Goal: Transaction & Acquisition: Purchase product/service

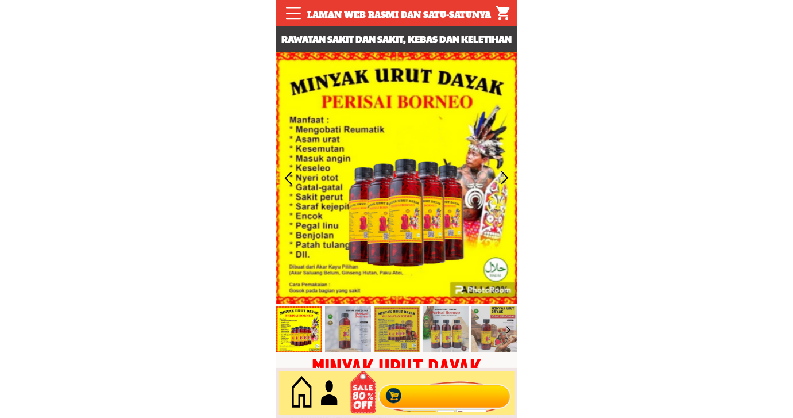
click at [441, 376] on div at bounding box center [444, 393] width 139 height 38
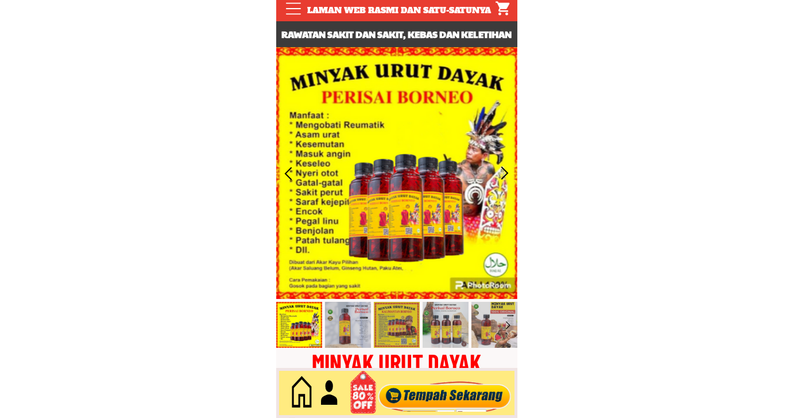
click at [441, 386] on div at bounding box center [444, 393] width 139 height 38
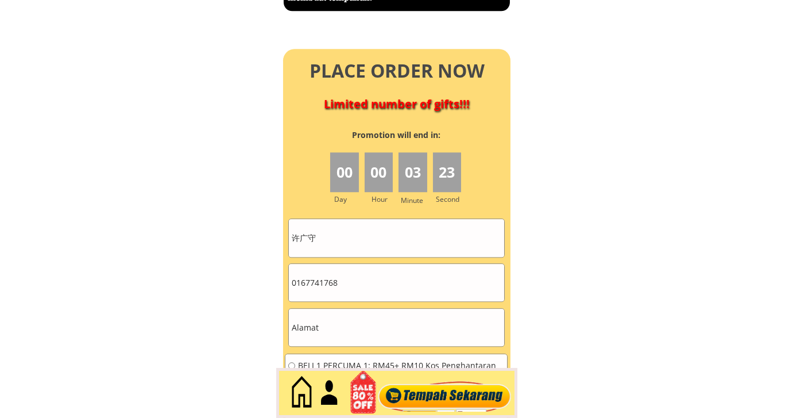
scroll to position [5112, 0]
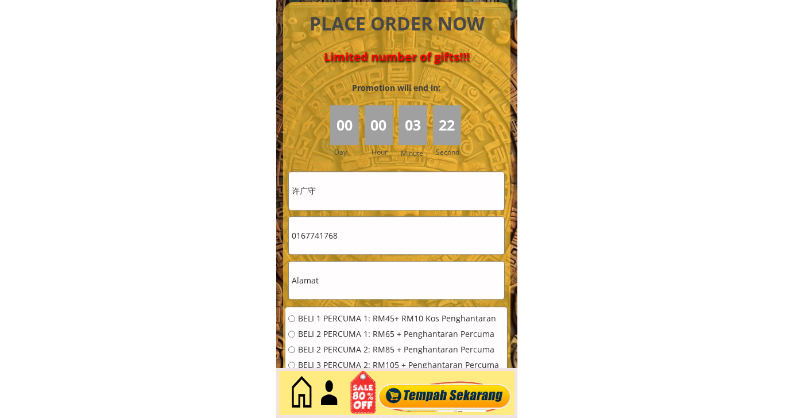
click at [362, 191] on input "许广守" at bounding box center [396, 190] width 215 height 37
paste input "[PERSON_NAME]"
click at [364, 205] on input "[PERSON_NAME]" at bounding box center [396, 190] width 215 height 37
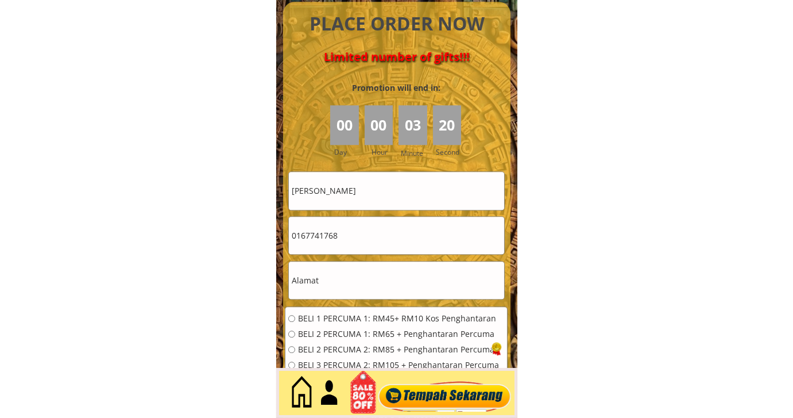
click at [364, 205] on input "[PERSON_NAME]" at bounding box center [396, 190] width 215 height 37
paste input "text"
type input "[PERSON_NAME]"
click at [374, 240] on input "0167741768" at bounding box center [396, 235] width 215 height 37
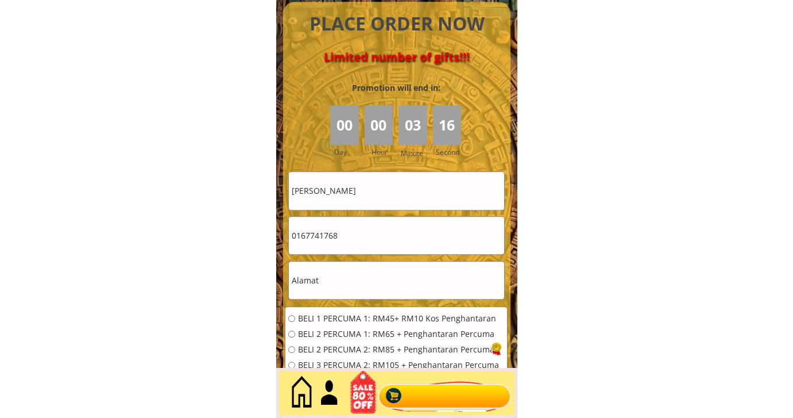
paste input "34714299"
type input "0134714299"
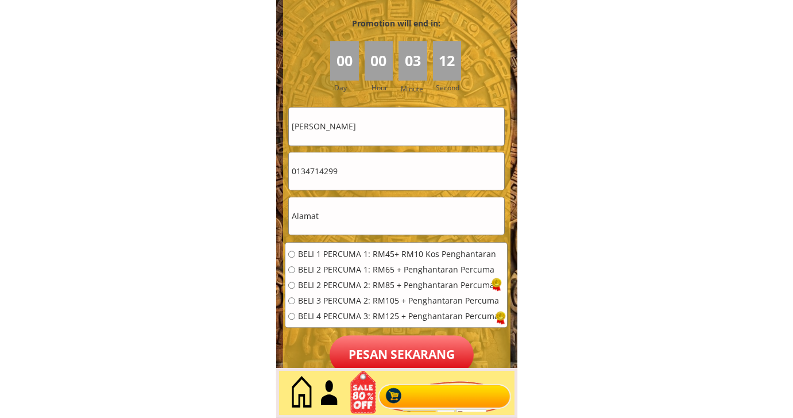
click at [343, 218] on input "text" at bounding box center [396, 215] width 215 height 37
paste input "George Town, 07, [GEOGRAPHIC_DATA]"
type input "George Town, 07, [GEOGRAPHIC_DATA]"
click at [330, 250] on span "BELI 1 PERCUMA 1: RM45+ RM10 Kos Penghantaran" at bounding box center [398, 254] width 201 height 8
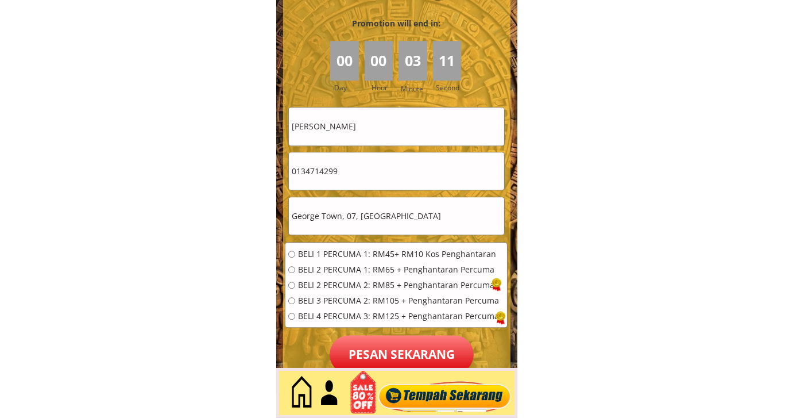
radio input "true"
click at [369, 345] on p "Pesan sekarang" at bounding box center [402, 354] width 144 height 38
